Goal: Task Accomplishment & Management: Use online tool/utility

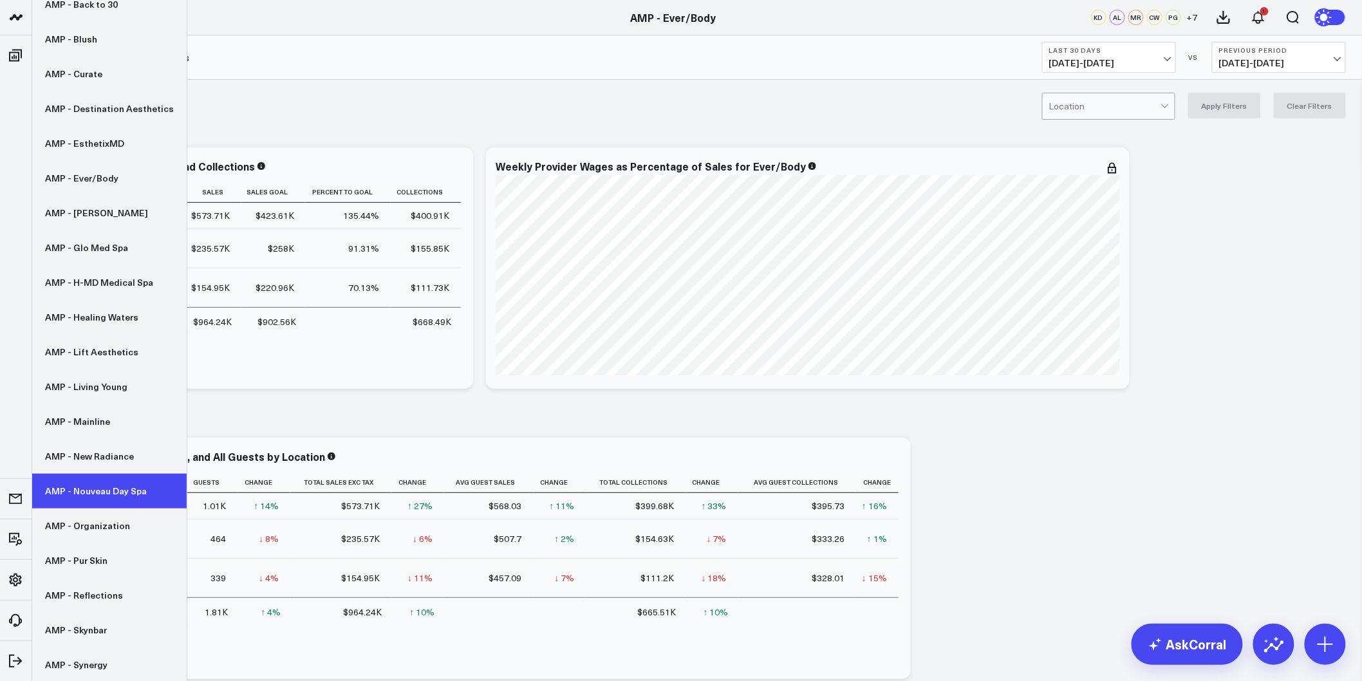
scroll to position [71, 0]
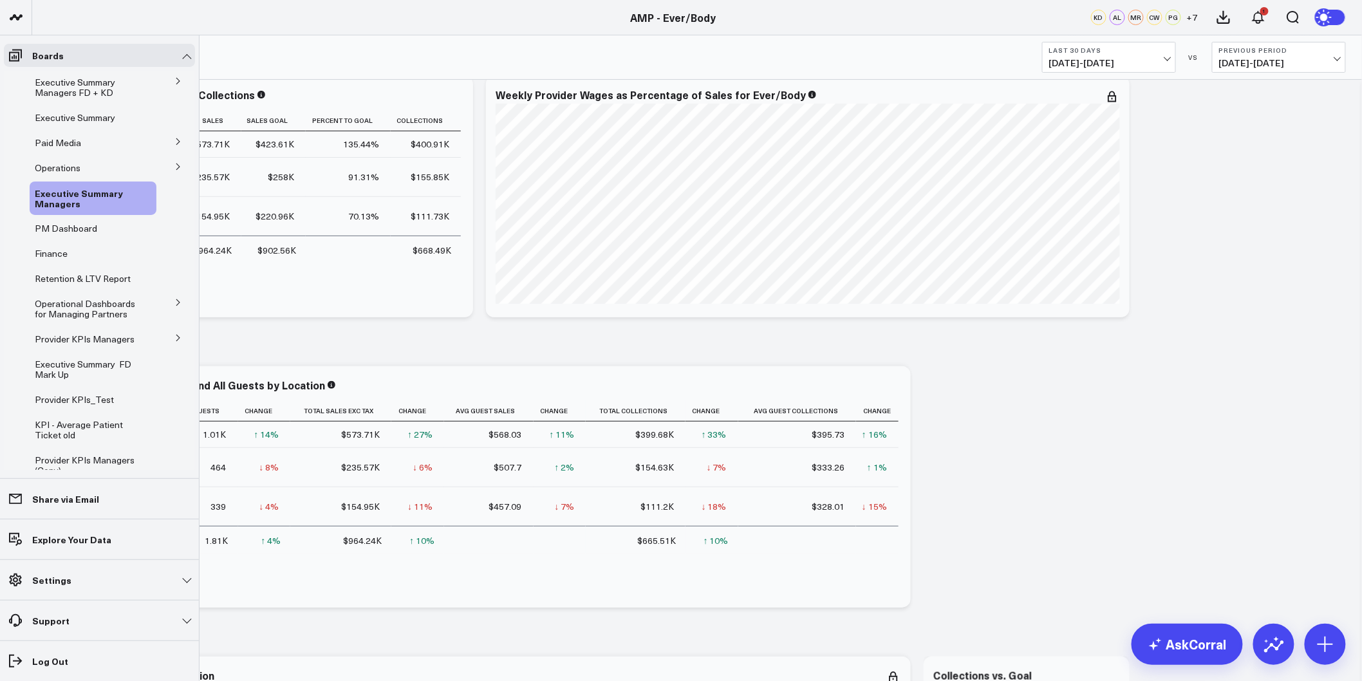
click at [174, 337] on icon at bounding box center [178, 338] width 8 height 8
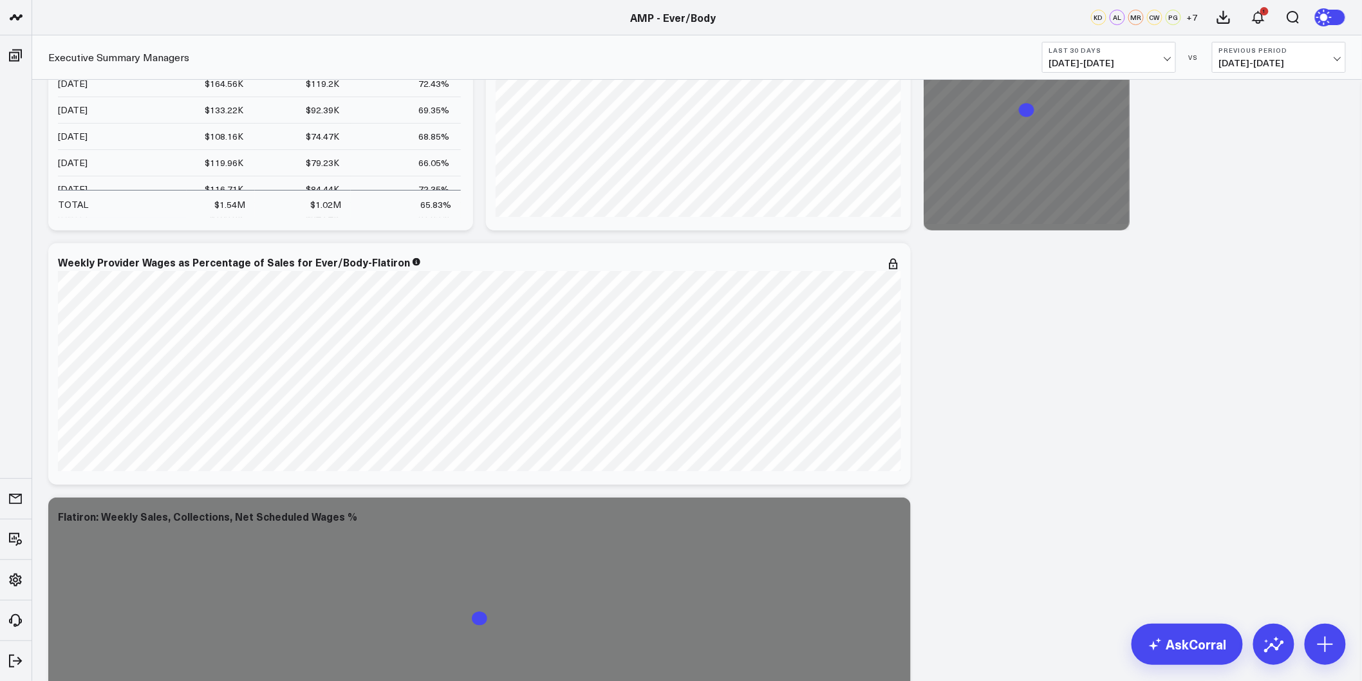
scroll to position [2217, 0]
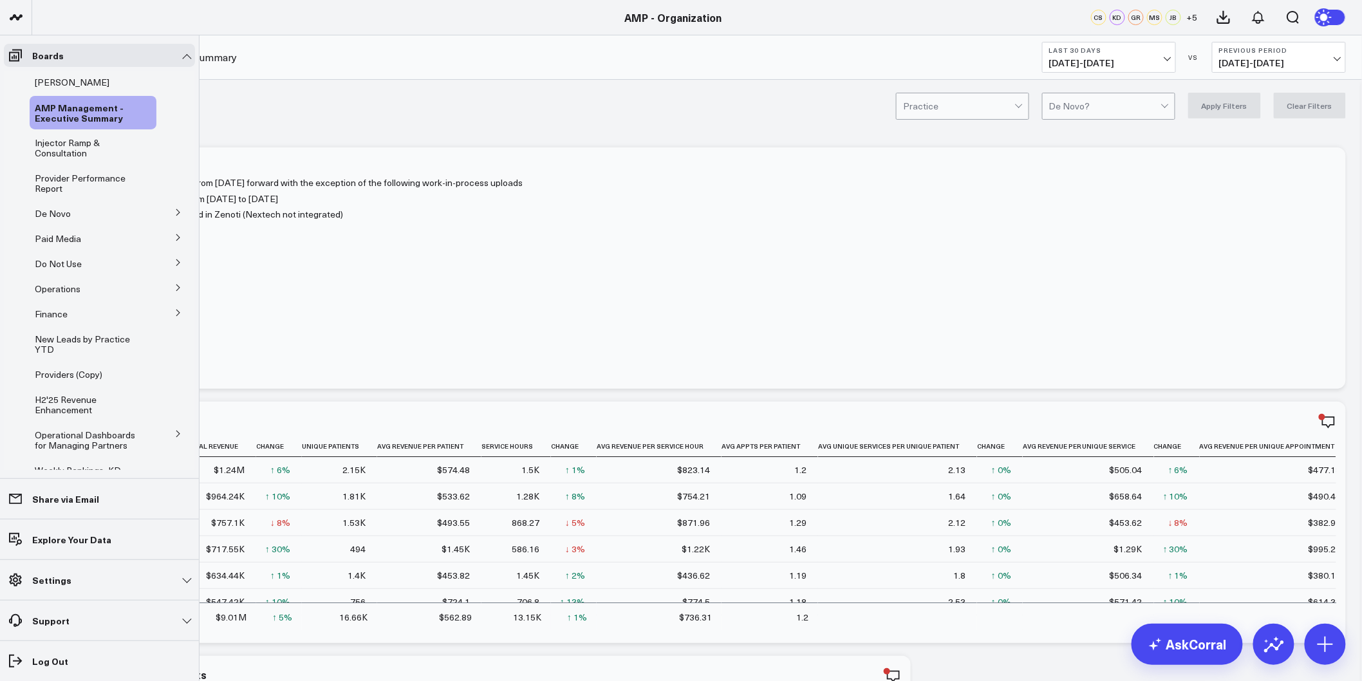
click at [174, 209] on icon at bounding box center [178, 213] width 8 height 8
click at [77, 271] on span "De Novo Charts" at bounding box center [75, 270] width 66 height 12
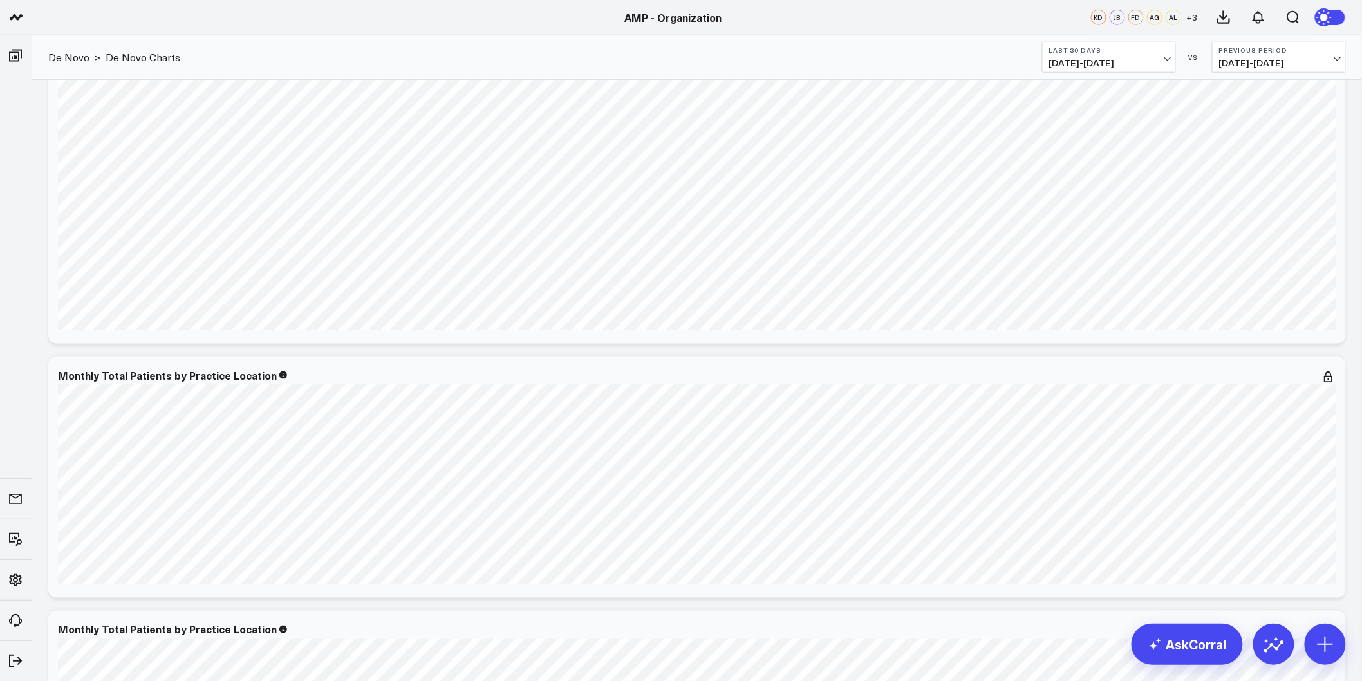
scroll to position [2991, 0]
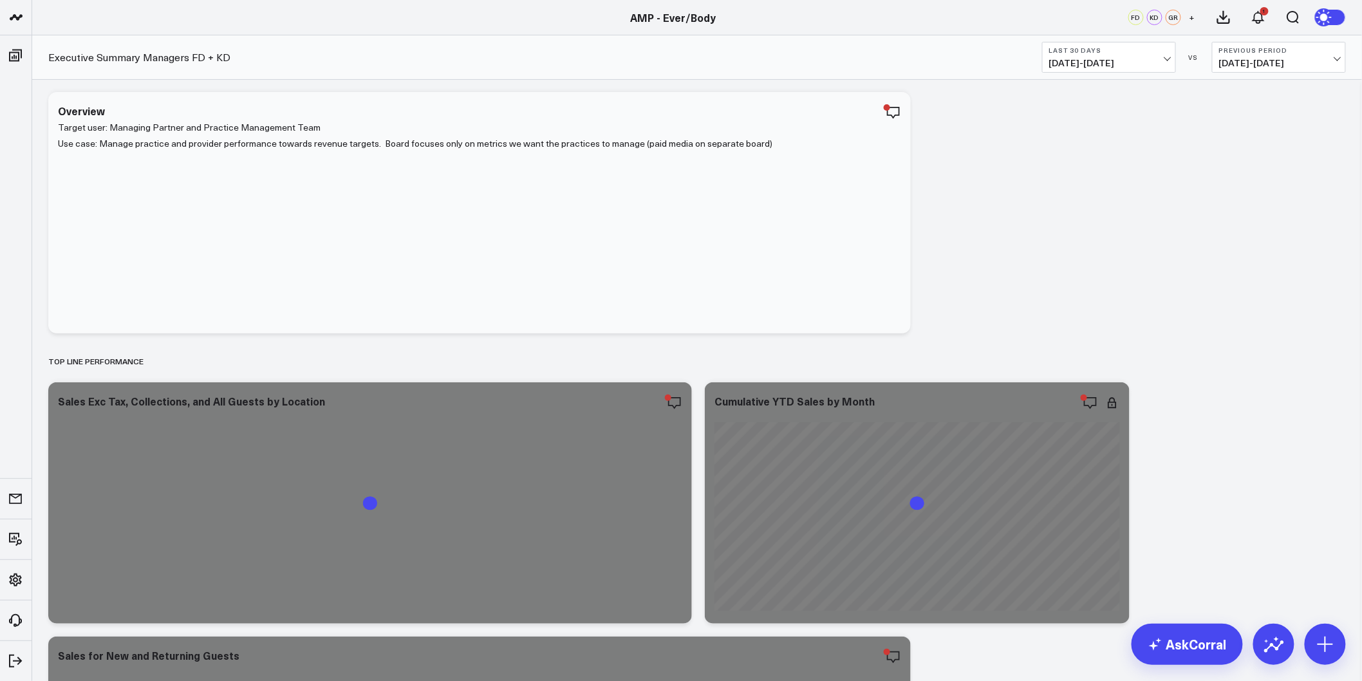
scroll to position [71, 0]
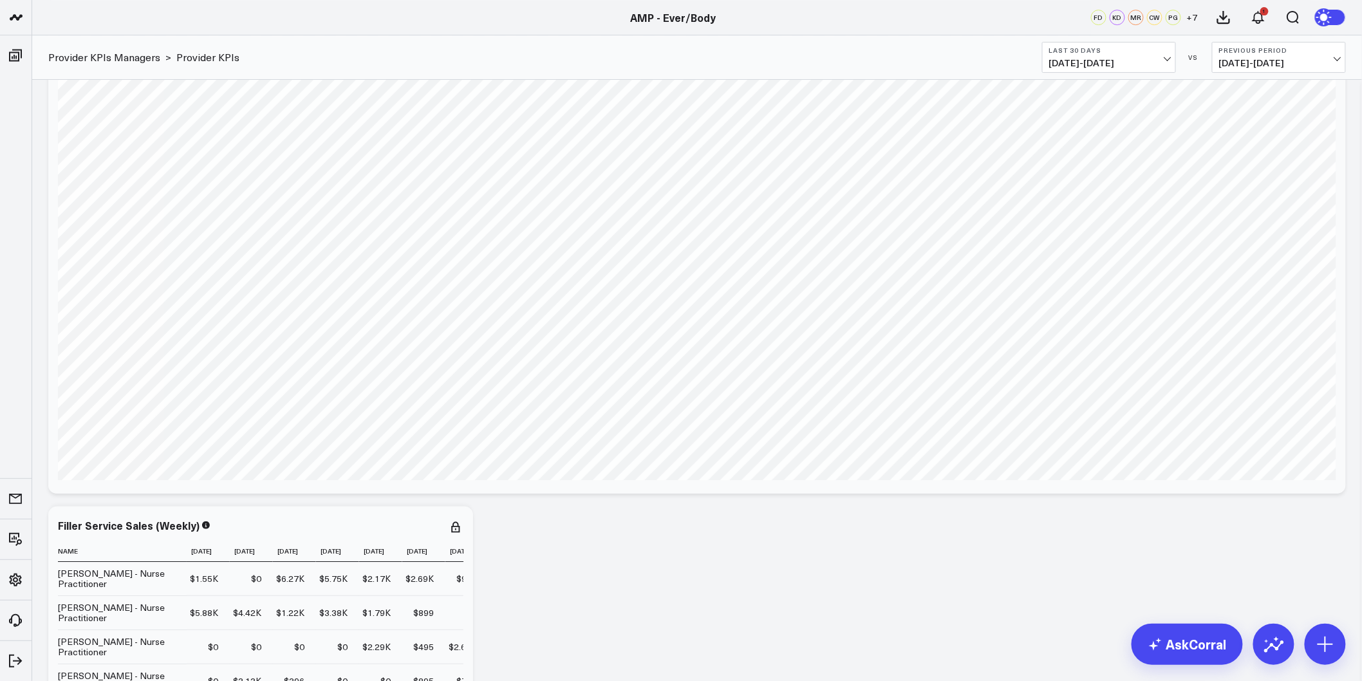
scroll to position [3908, 0]
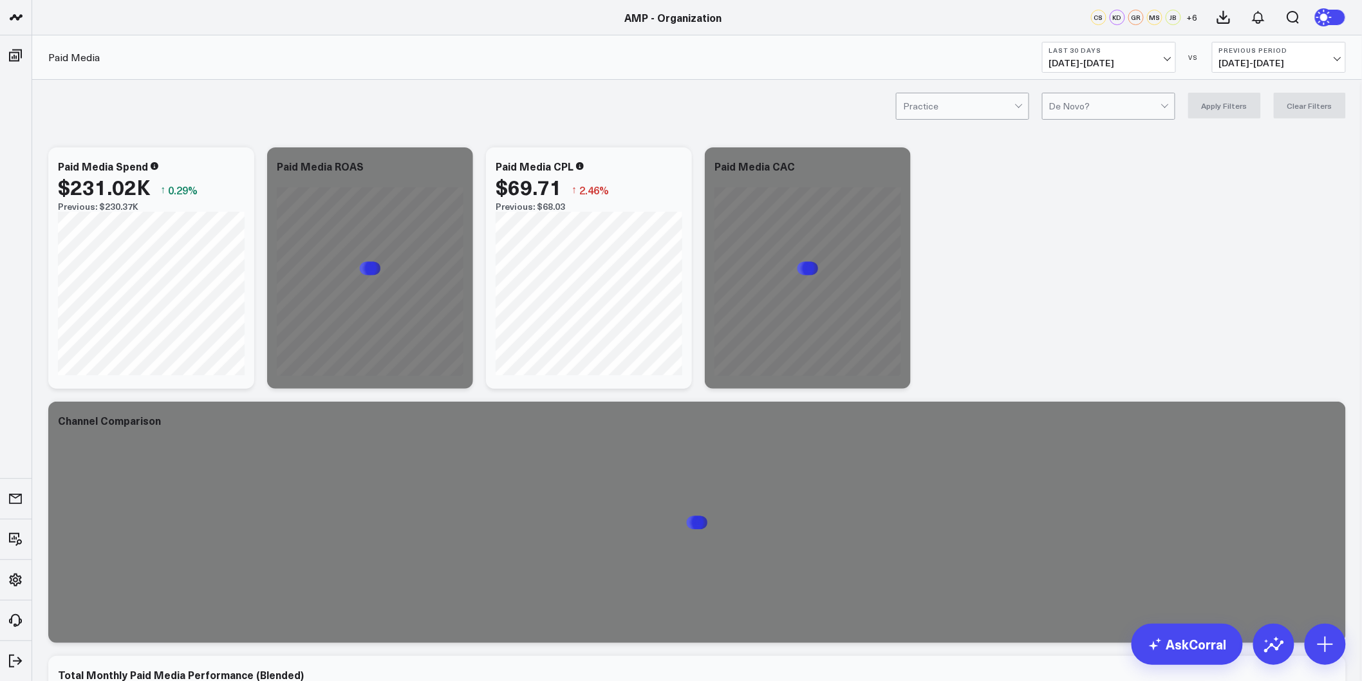
click at [1114, 54] on button "Last 30 Days [DATE] - [DATE]" at bounding box center [1109, 57] width 134 height 31
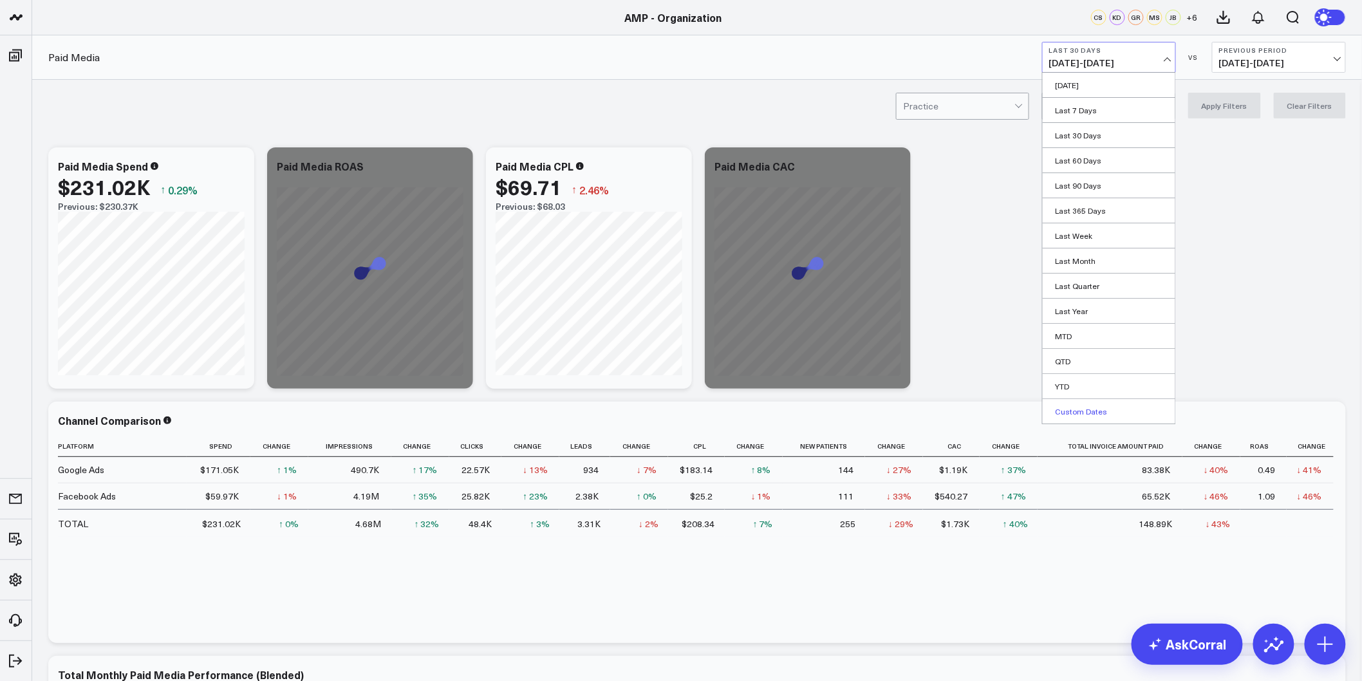
click at [1079, 414] on link "Custom Dates" at bounding box center [1109, 411] width 133 height 24
select select "8"
select select "2025"
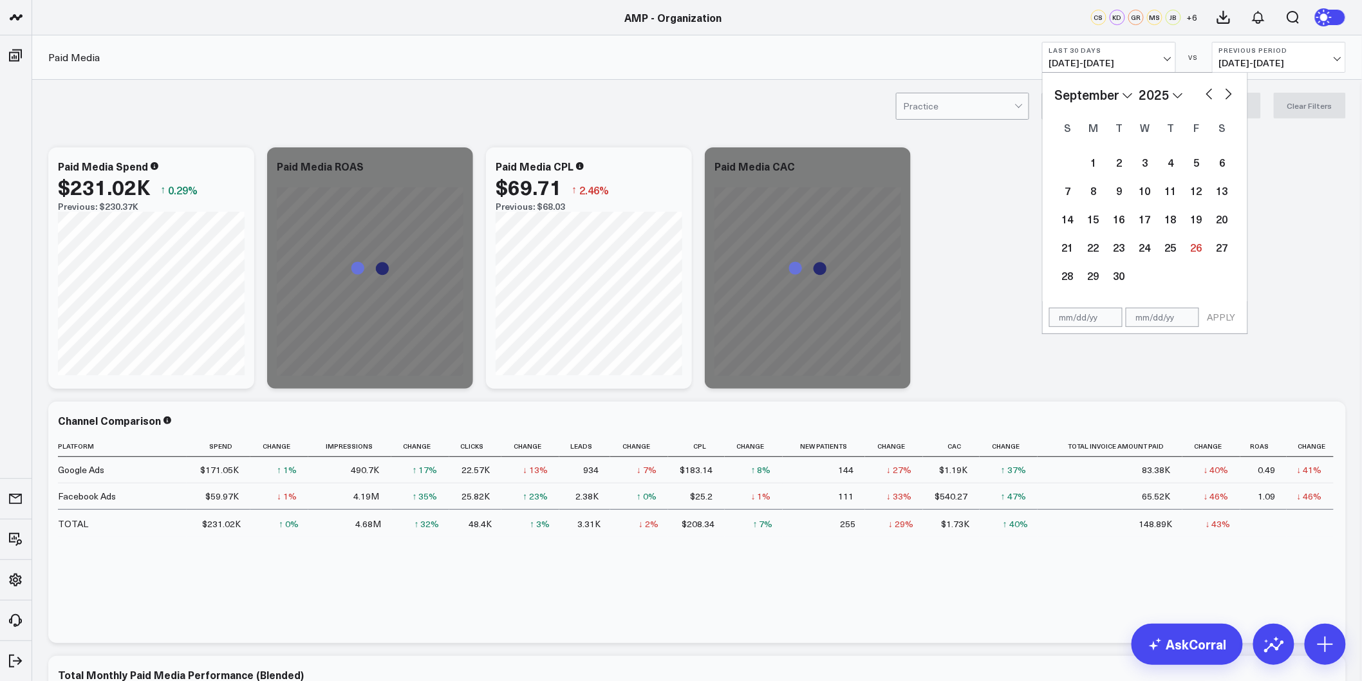
click at [1152, 94] on select "2026 2025 2024 2023 2022 2021 2020 2019 2018 2017 2016 2015 2014 2013 2012 2011…" at bounding box center [1161, 94] width 44 height 19
select select "8"
select select "2024"
click at [1127, 86] on select "January February March April May June July August September October November De…" at bounding box center [1094, 94] width 78 height 19
select select "2024"
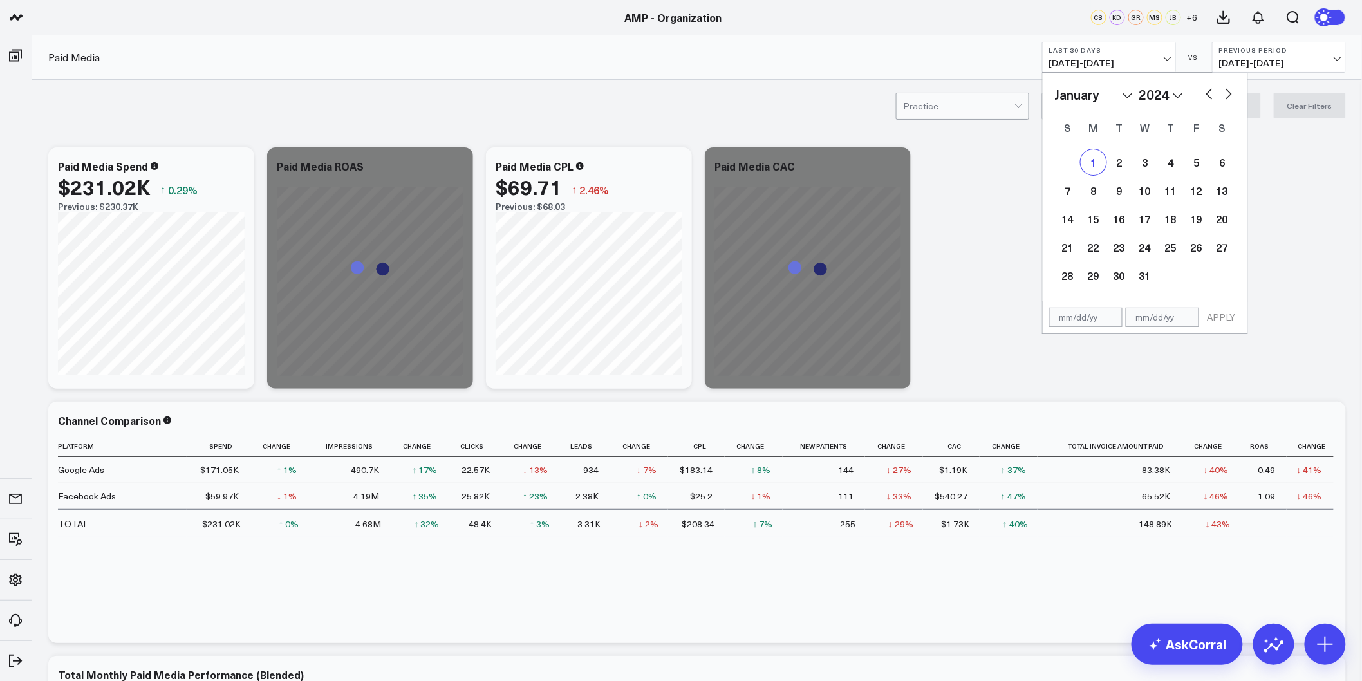
click at [1102, 156] on div "1" at bounding box center [1094, 162] width 26 height 26
type input "[DATE]"
select select "2024"
click at [1156, 99] on select "2026 2025 2024 2023 2022 2021 2020 2019 2018 2017 2016 2015 2014 2013 2012 2011…" at bounding box center [1161, 94] width 44 height 19
click at [1140, 144] on div "January February March April May June July August September October November [D…" at bounding box center [1145, 187] width 180 height 205
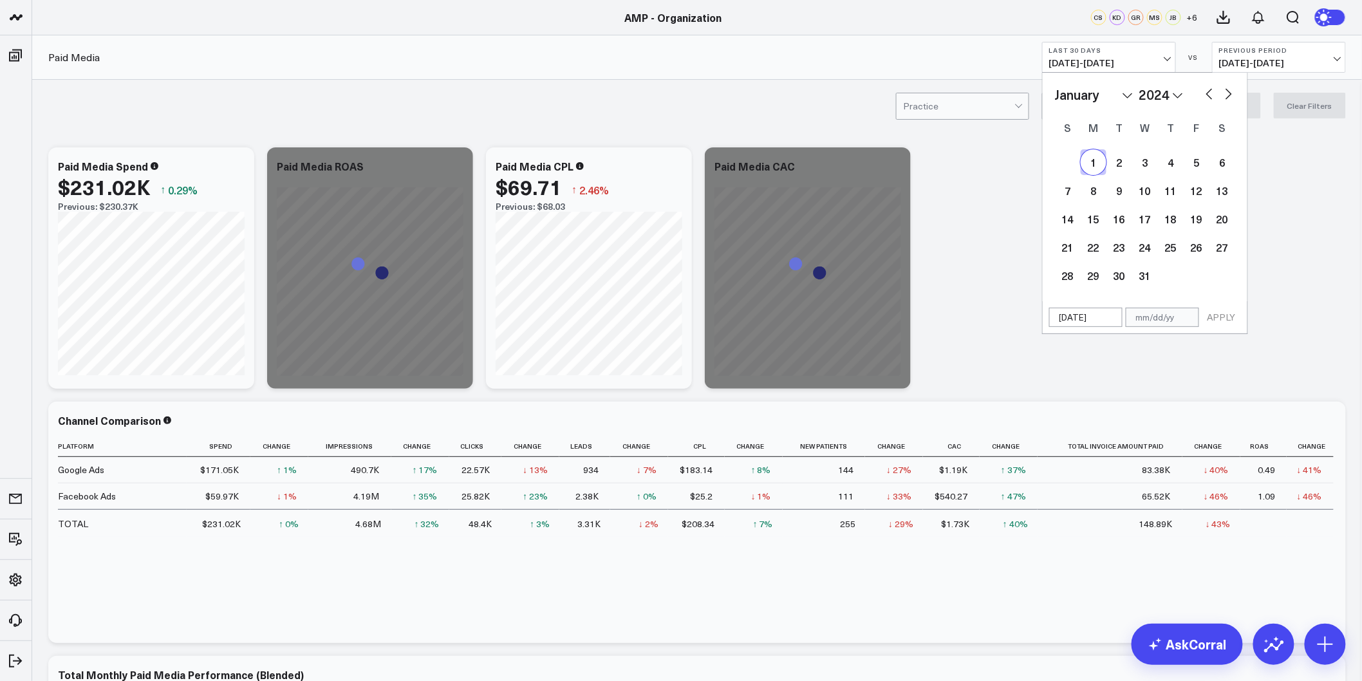
click at [1167, 93] on select "2026 2025 2024 2023 2022 2021 2020 2019 2018 2017 2016 2015 2014 2013 2012 2011…" at bounding box center [1161, 94] width 44 height 19
select select "2025"
click at [1116, 95] on select "January February March April May June July August September October November De…" at bounding box center [1094, 94] width 78 height 19
select select "8"
select select "2025"
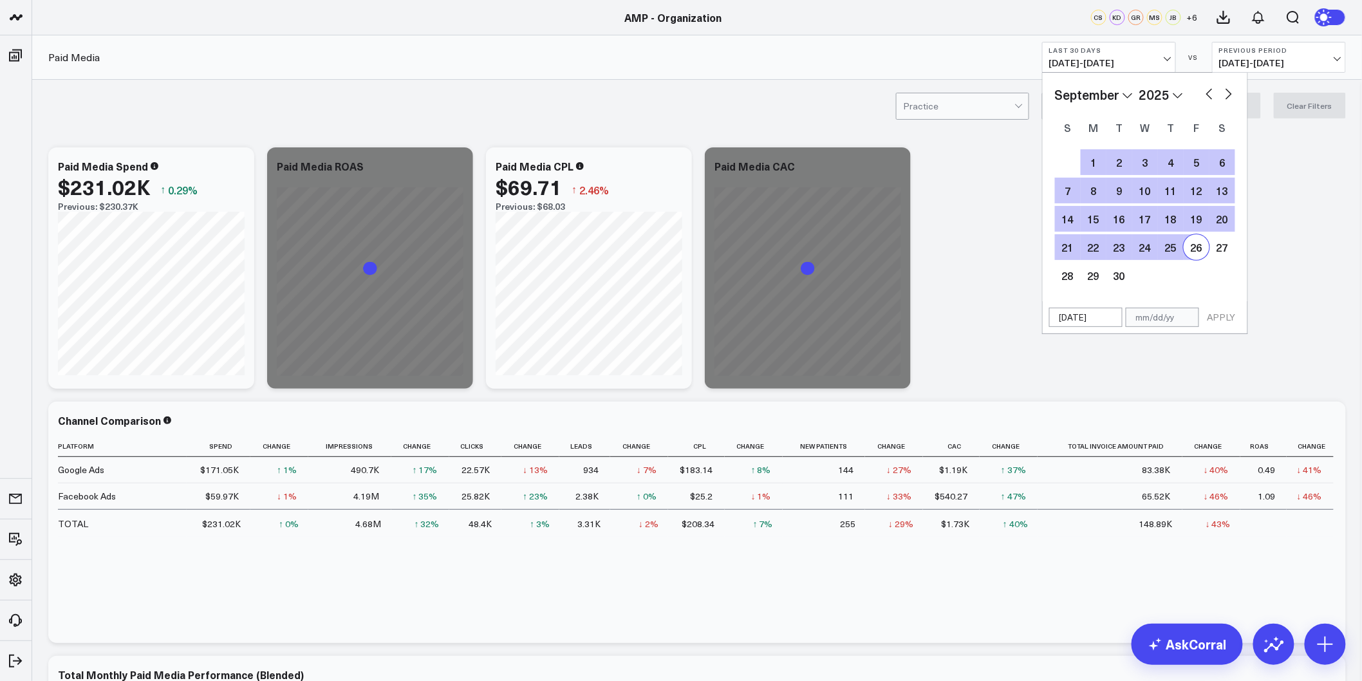
click at [1189, 246] on div "26" at bounding box center [1197, 247] width 26 height 26
type input "[DATE]"
select select "8"
select select "2025"
click at [1213, 317] on button "APPLY" at bounding box center [1221, 317] width 39 height 19
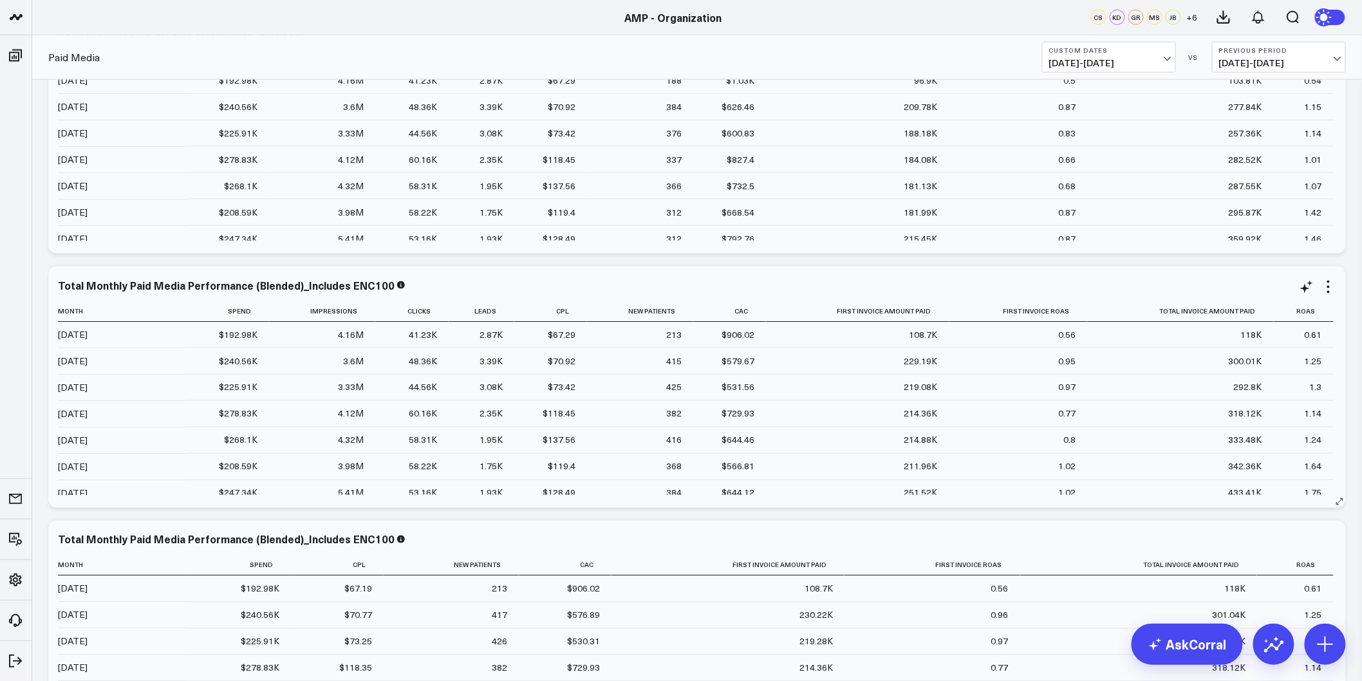
scroll to position [572, 0]
